Goal: Check status

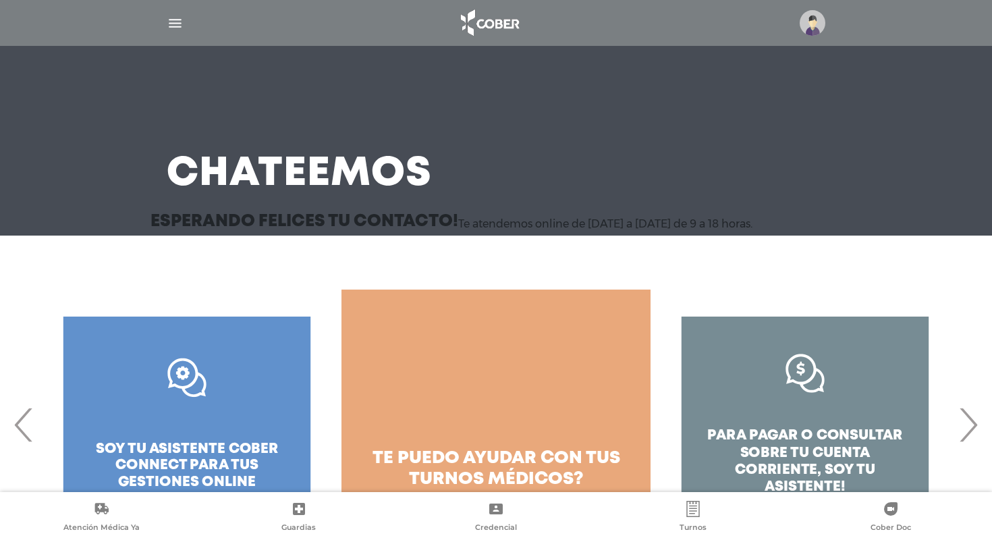
click at [174, 24] on img "button" at bounding box center [175, 23] width 17 height 17
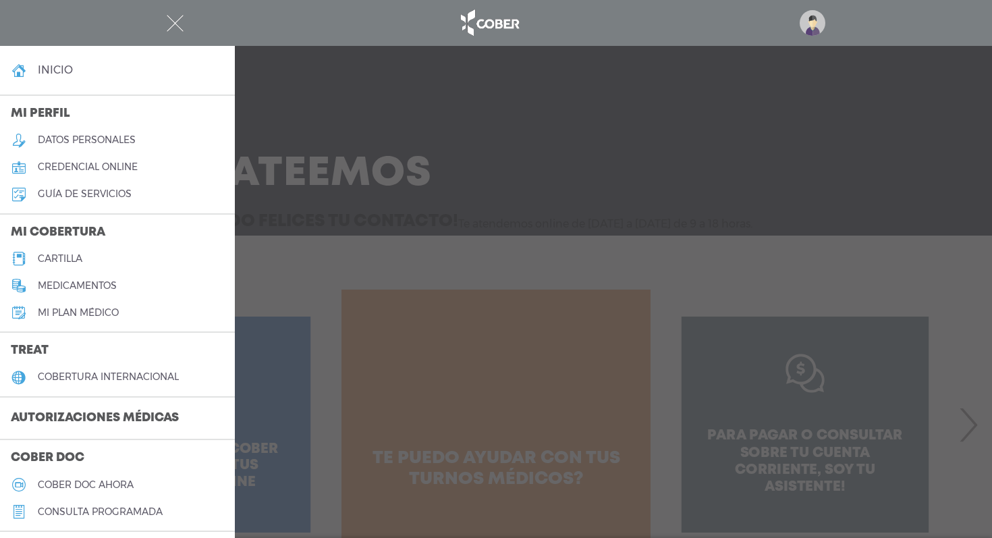
click at [82, 412] on h3 "Autorizaciones médicas" at bounding box center [95, 419] width 190 height 26
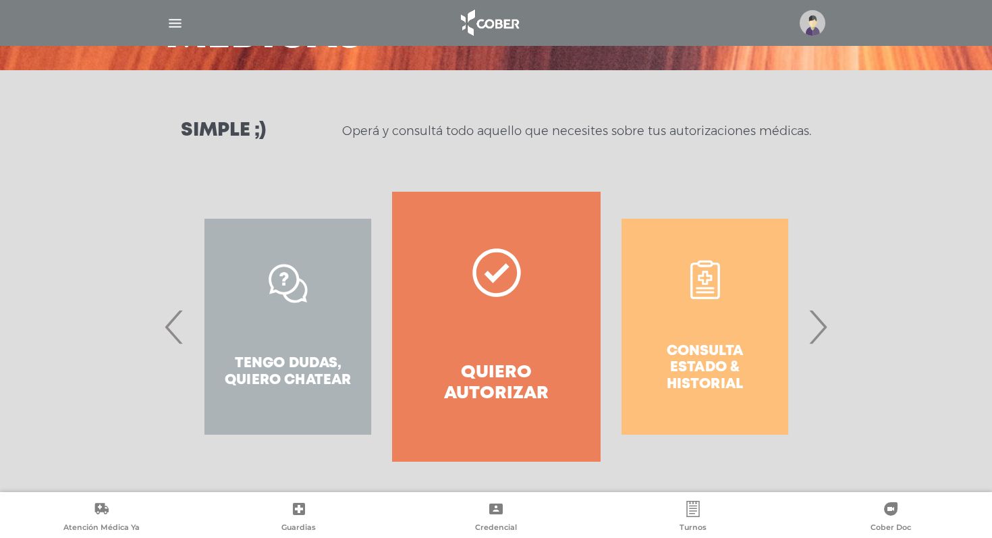
scroll to position [140, 0]
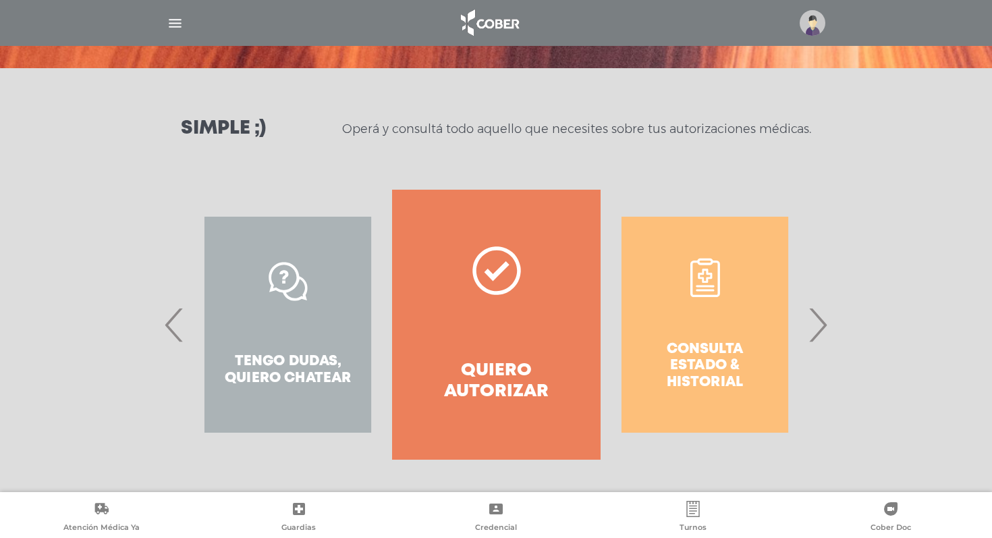
click at [709, 329] on div "Consulta estado & historial" at bounding box center [705, 325] width 209 height 270
click at [703, 280] on div "Consulta estado & historial" at bounding box center [705, 325] width 209 height 270
click at [822, 322] on span "›" at bounding box center [818, 324] width 26 height 73
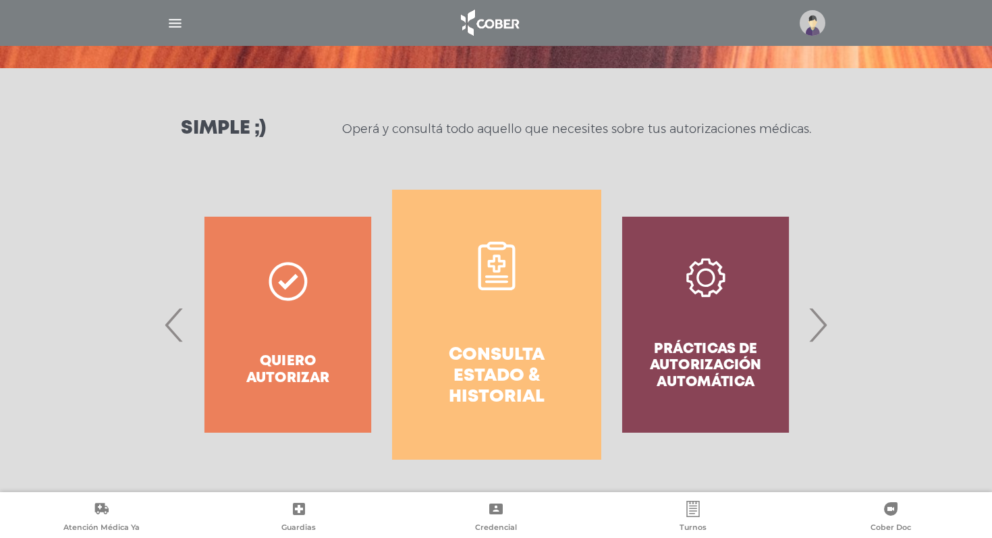
click at [497, 259] on icon at bounding box center [496, 266] width 49 height 49
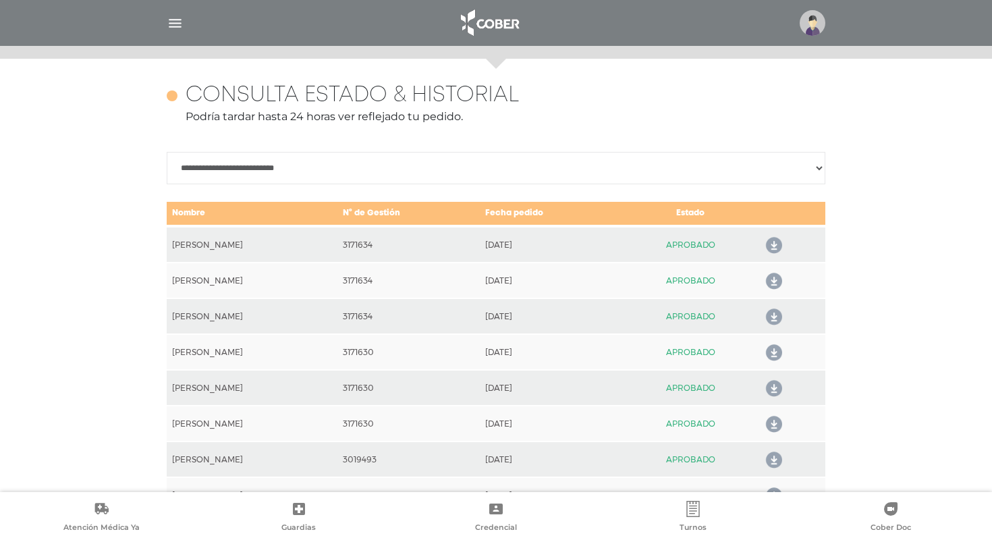
scroll to position [599, 0]
